Goal: Book appointment/travel/reservation

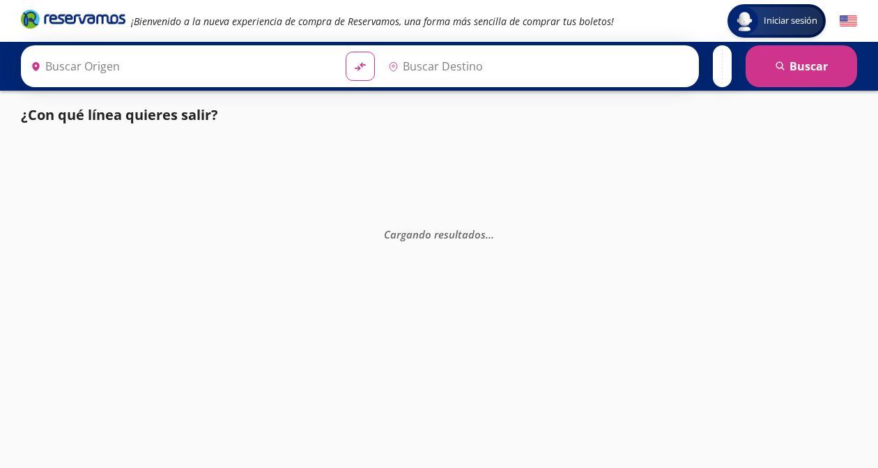
type input "[GEOGRAPHIC_DATA], [GEOGRAPHIC_DATA]"
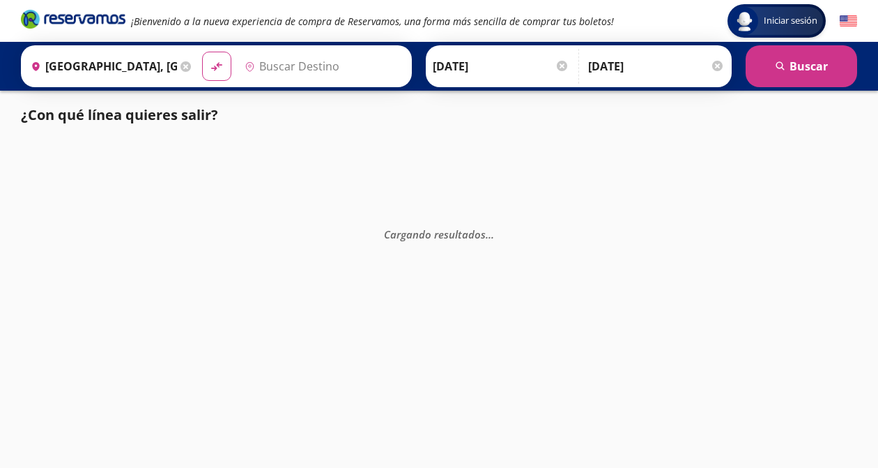
type input "[GEOGRAPHIC_DATA], [GEOGRAPHIC_DATA]"
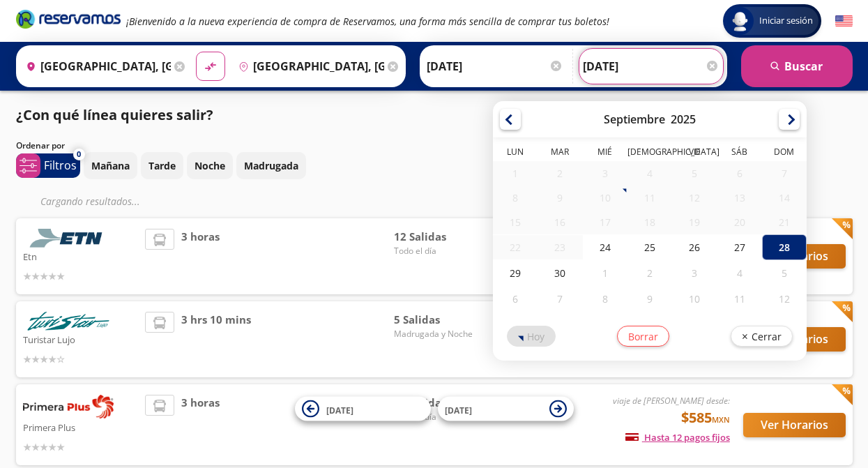
click at [627, 75] on input "[DATE]" at bounding box center [651, 66] width 137 height 35
click at [729, 245] on div "27" at bounding box center [739, 247] width 45 height 26
type input "[DATE]"
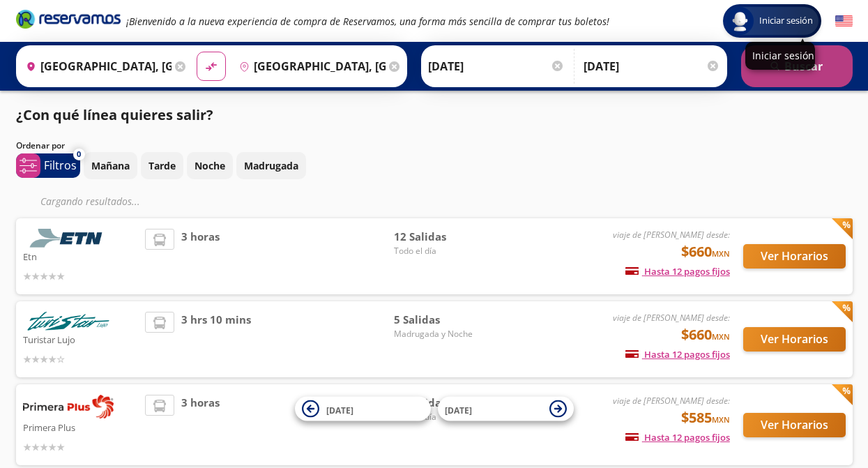
click at [804, 79] on button "search [GEOGRAPHIC_DATA]" at bounding box center [797, 66] width 112 height 42
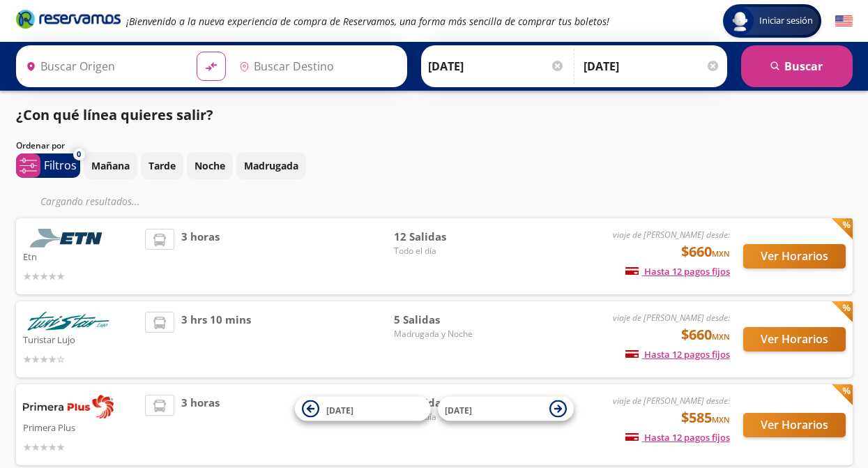
type input "[GEOGRAPHIC_DATA], [GEOGRAPHIC_DATA]"
click at [848, 19] on img at bounding box center [843, 21] width 17 height 17
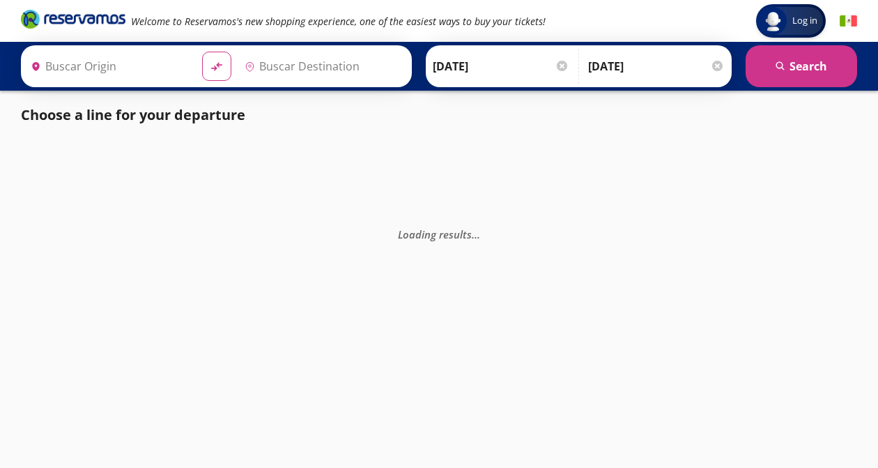
type input "[GEOGRAPHIC_DATA], [GEOGRAPHIC_DATA]"
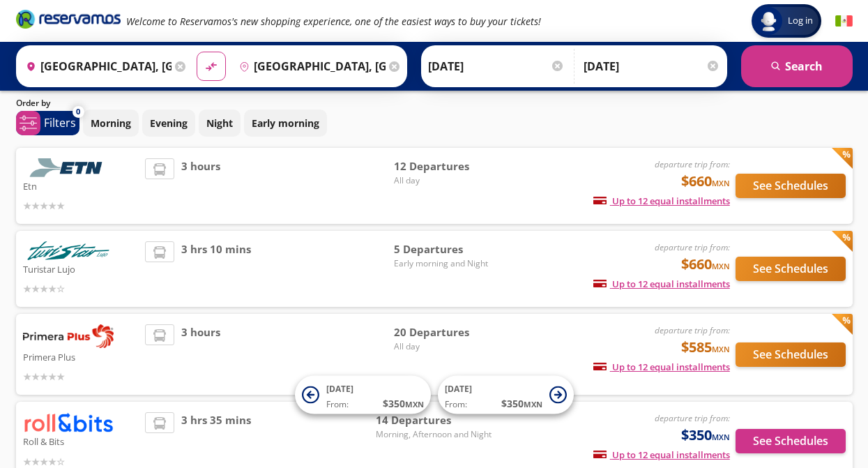
scroll to position [70, 0]
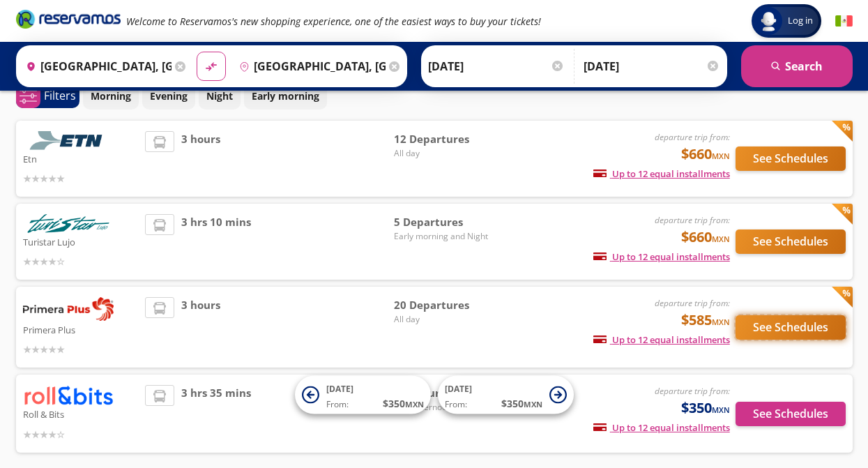
click at [771, 326] on button "See Schedules" at bounding box center [790, 327] width 110 height 24
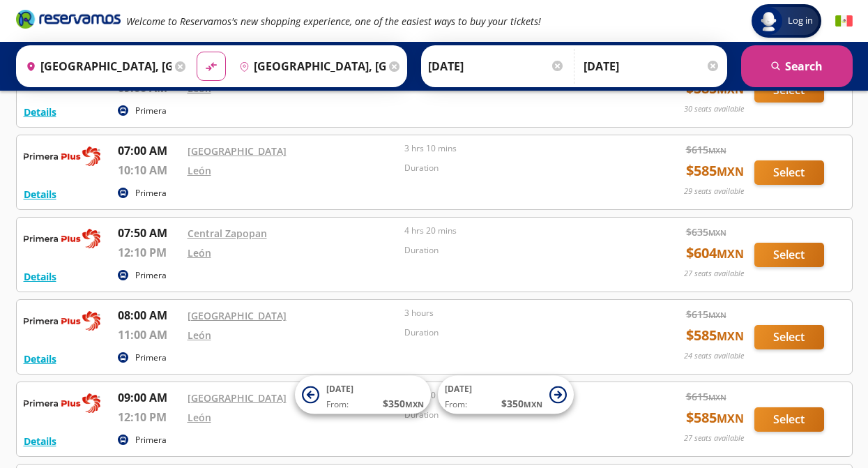
scroll to position [209, 0]
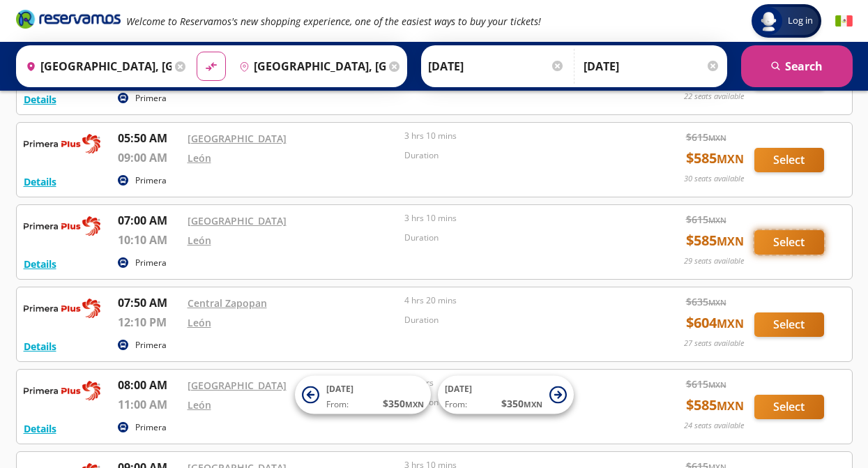
click at [790, 242] on button "Select" at bounding box center [789, 242] width 70 height 24
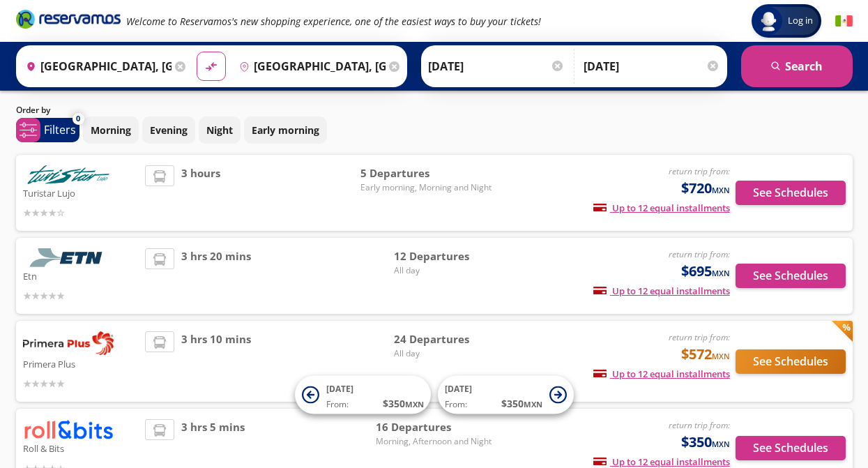
scroll to position [70, 0]
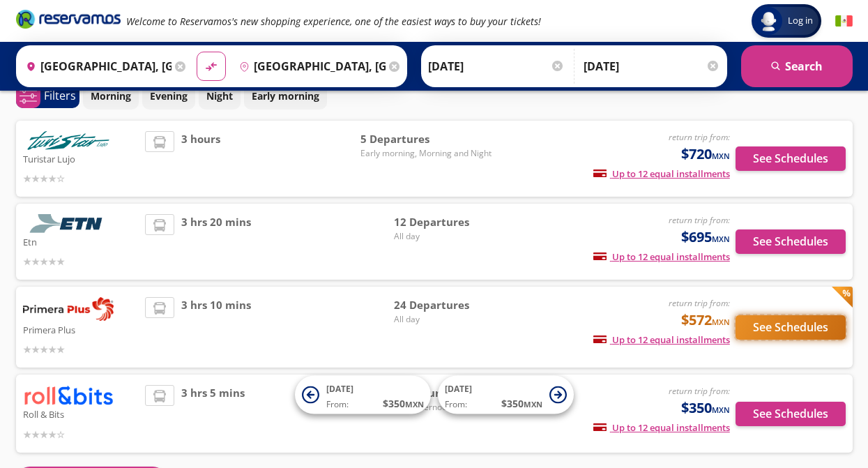
click at [791, 328] on button "See Schedules" at bounding box center [790, 327] width 110 height 24
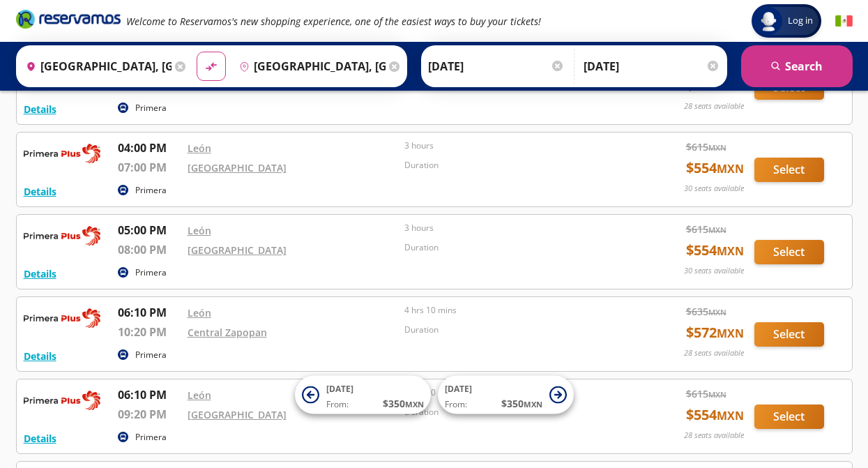
scroll to position [1603, 0]
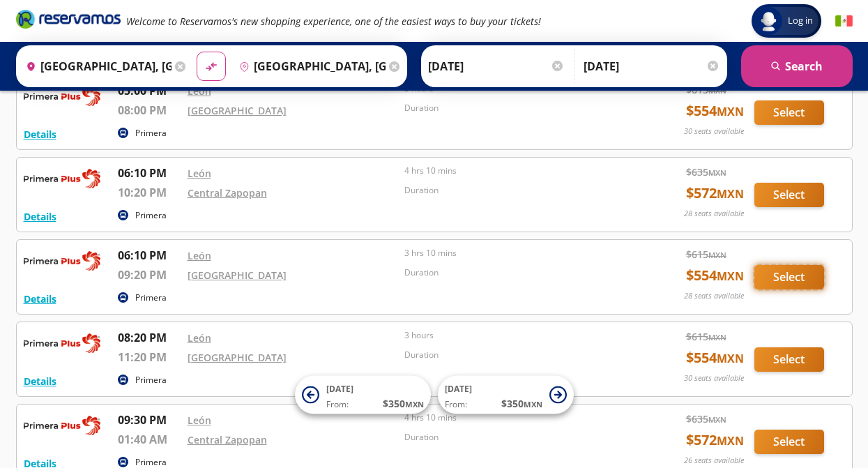
click at [781, 265] on button "Select" at bounding box center [789, 277] width 70 height 24
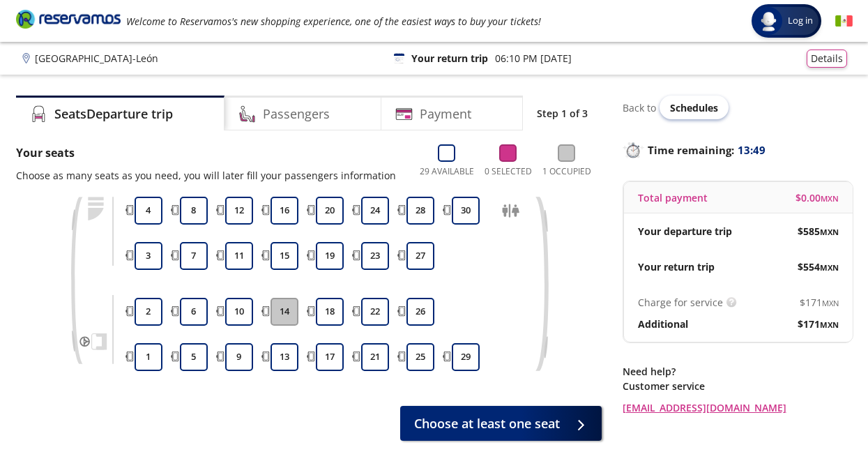
click at [701, 107] on span "Schedules" at bounding box center [694, 107] width 48 height 13
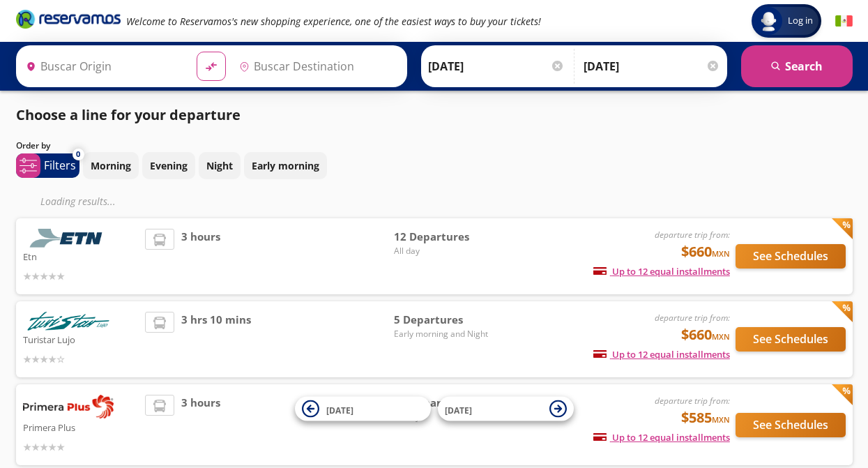
type input "[GEOGRAPHIC_DATA], [GEOGRAPHIC_DATA]"
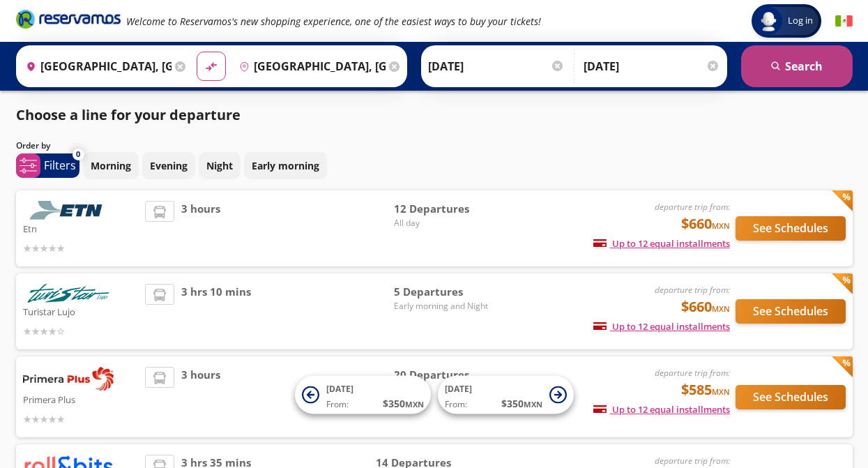
click at [804, 71] on button "search Search" at bounding box center [797, 66] width 112 height 42
click at [795, 63] on button "search Search" at bounding box center [797, 66] width 112 height 42
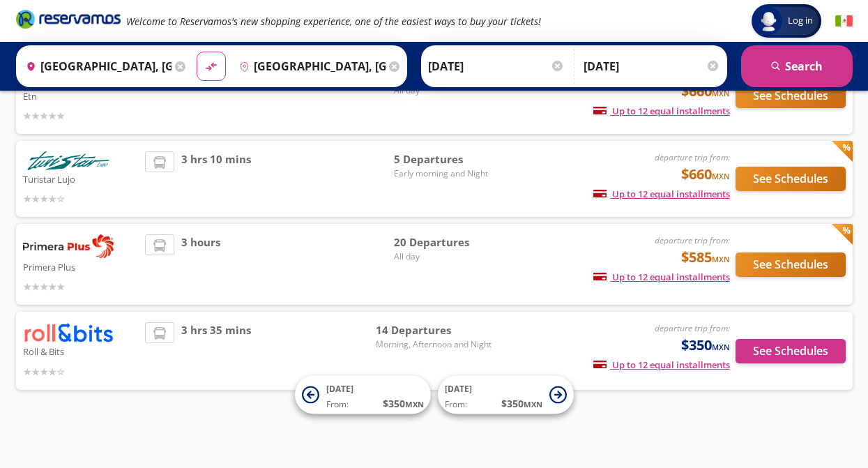
scroll to position [63, 0]
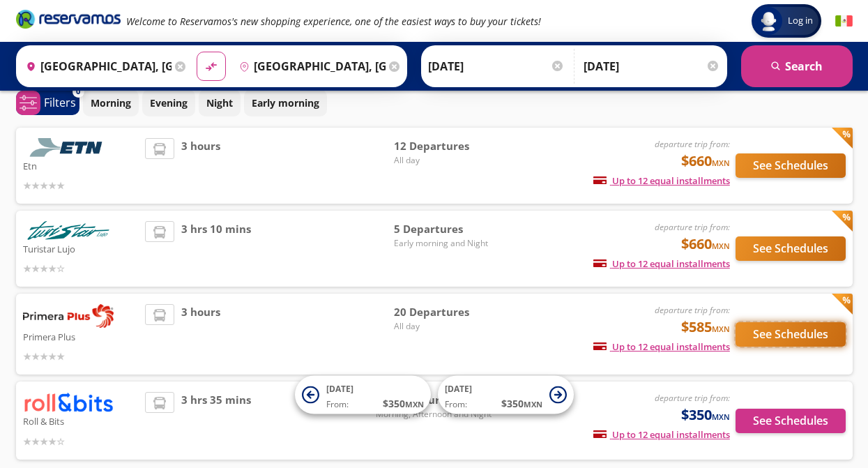
click at [783, 337] on button "See Schedules" at bounding box center [790, 334] width 110 height 24
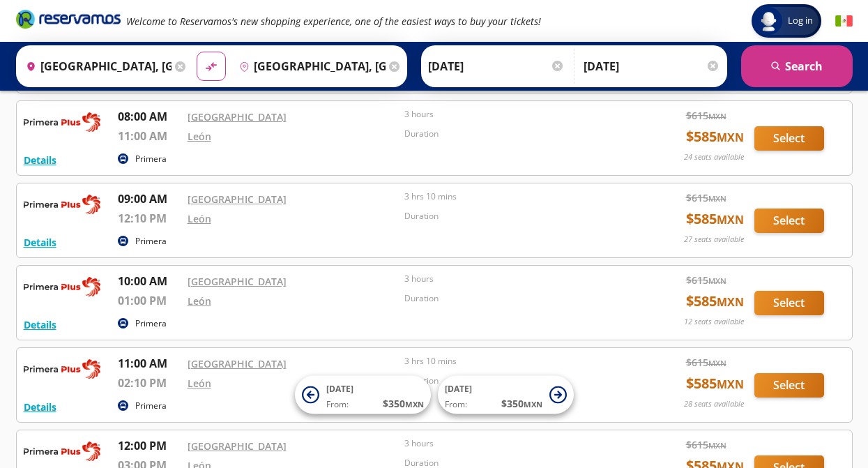
scroll to position [488, 0]
